Goal: Task Accomplishment & Management: Manage account settings

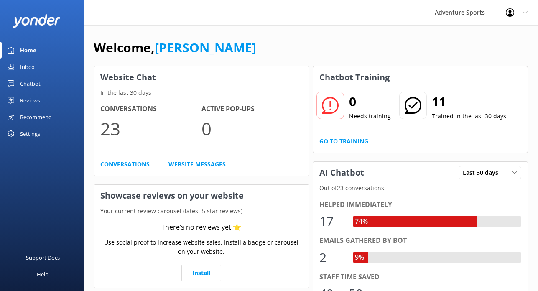
click at [33, 51] on div "Home" at bounding box center [28, 50] width 16 height 17
click at [29, 67] on div "Inbox" at bounding box center [27, 67] width 15 height 17
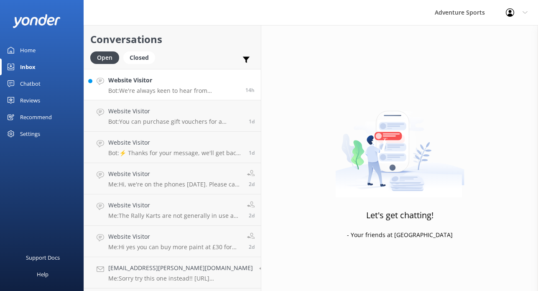
click at [162, 87] on p "Bot: We're always keen to hear from enthusiastic people who’d like to join the …" at bounding box center [173, 91] width 131 height 8
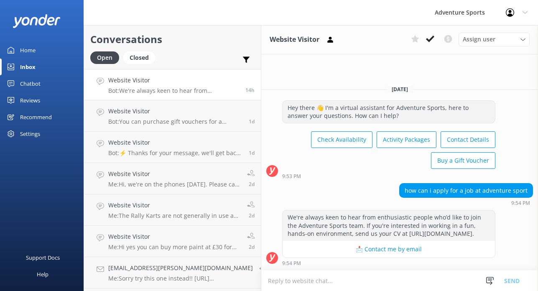
click at [20, 50] on div "Home" at bounding box center [27, 50] width 15 height 17
